Goal: Use online tool/utility: Utilize a website feature to perform a specific function

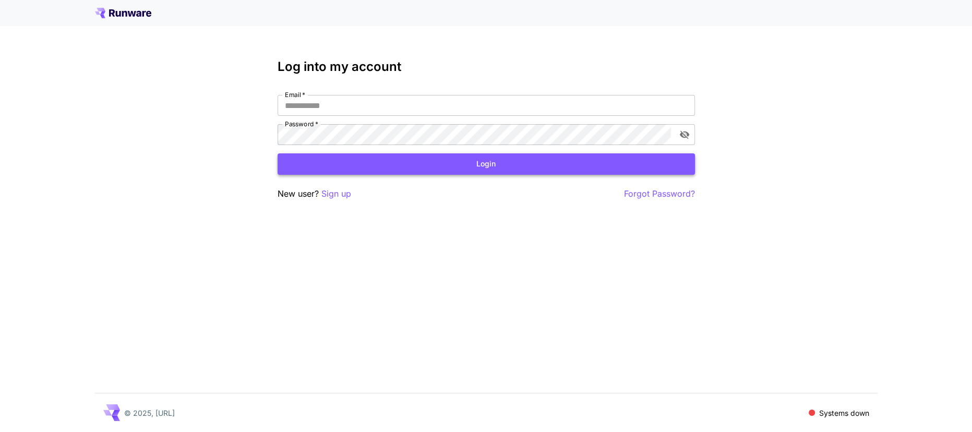
type input "**********"
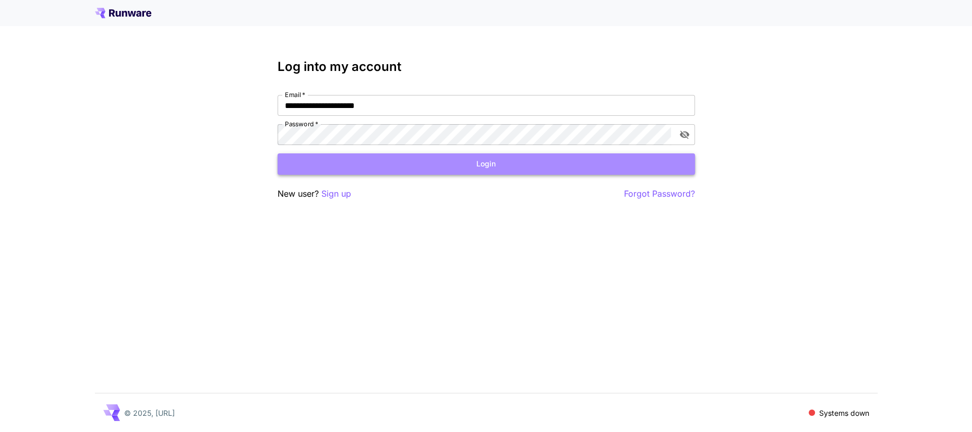
click at [320, 163] on button "Login" at bounding box center [486, 163] width 417 height 21
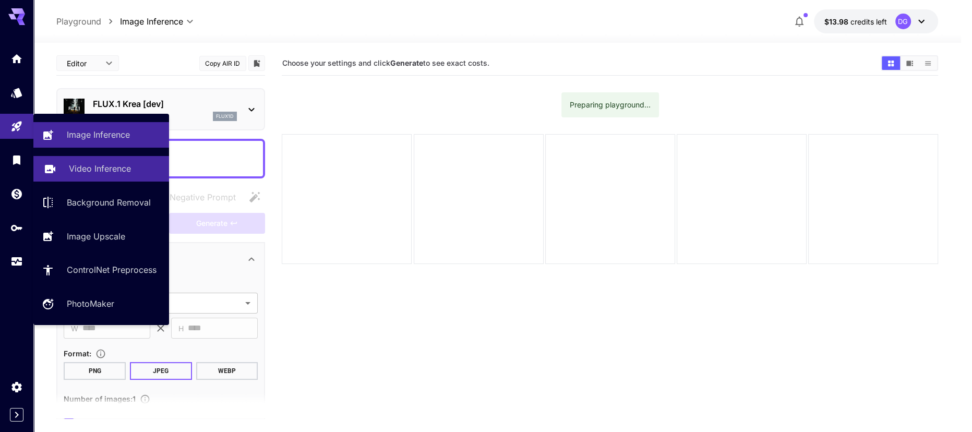
click at [81, 166] on p "Video Inference" at bounding box center [100, 168] width 62 height 13
